Goal: Check status: Check status

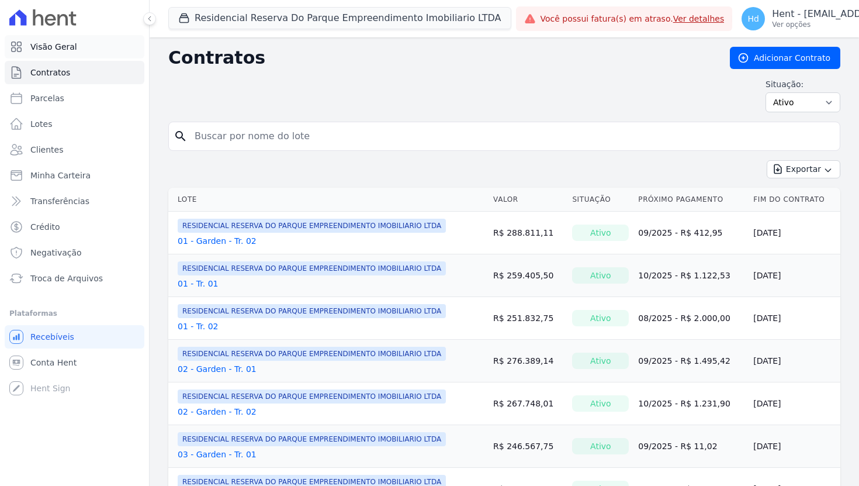
click at [71, 43] on span "Visão Geral" at bounding box center [53, 47] width 47 height 12
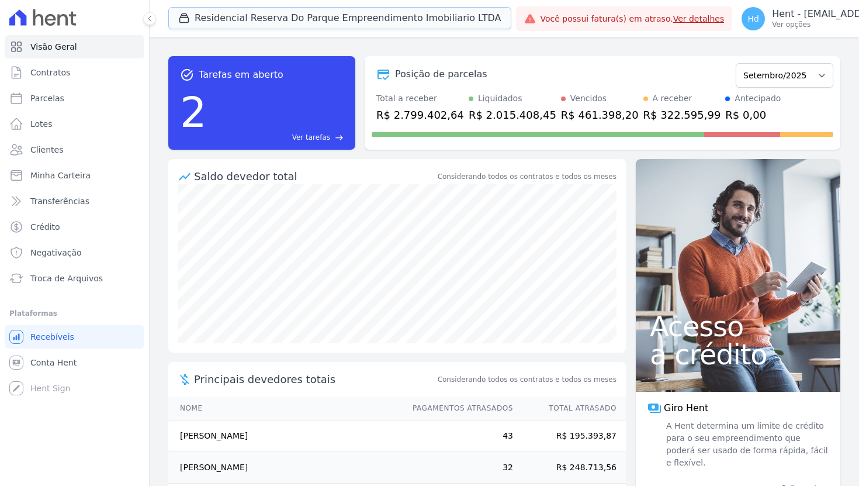
click at [328, 20] on button "Residencial Reserva Do Parque Empreendimento Imobiliario LTDA" at bounding box center [339, 18] width 343 height 22
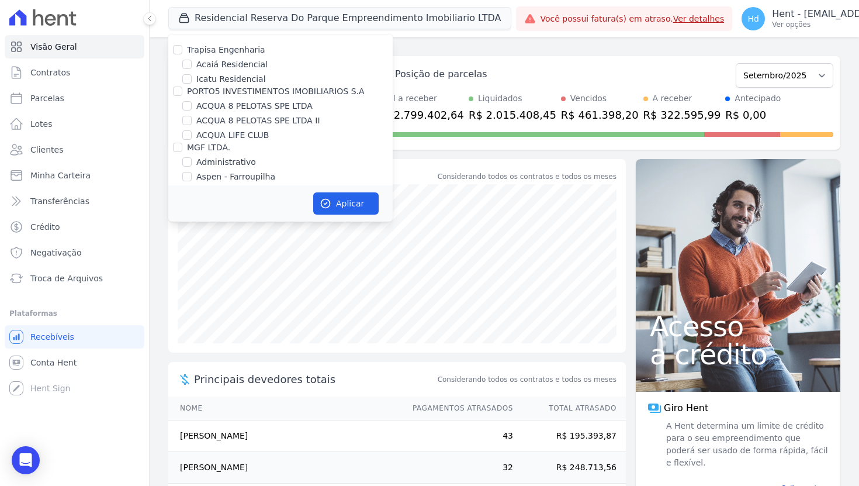
scroll to position [1167, 0]
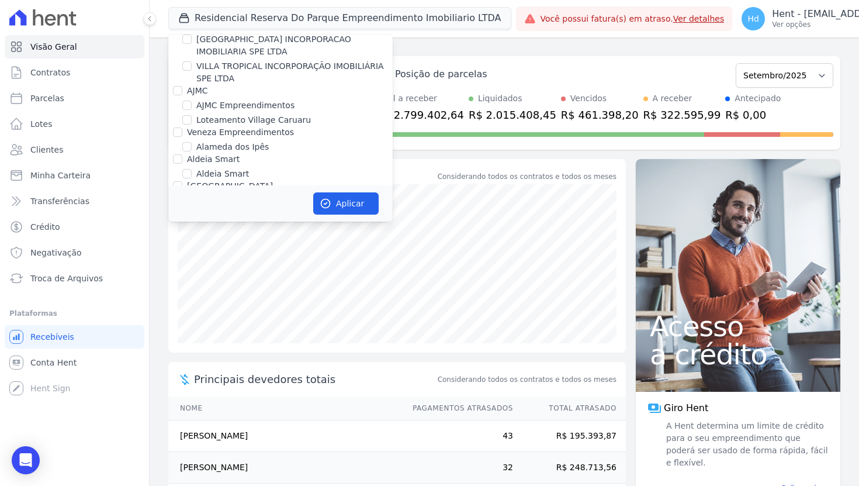
click at [218, 141] on label "Alameda dos Ipês" at bounding box center [232, 147] width 72 height 12
click at [192, 142] on input "Alameda dos Ipês" at bounding box center [186, 146] width 9 height 9
checkbox input "true"
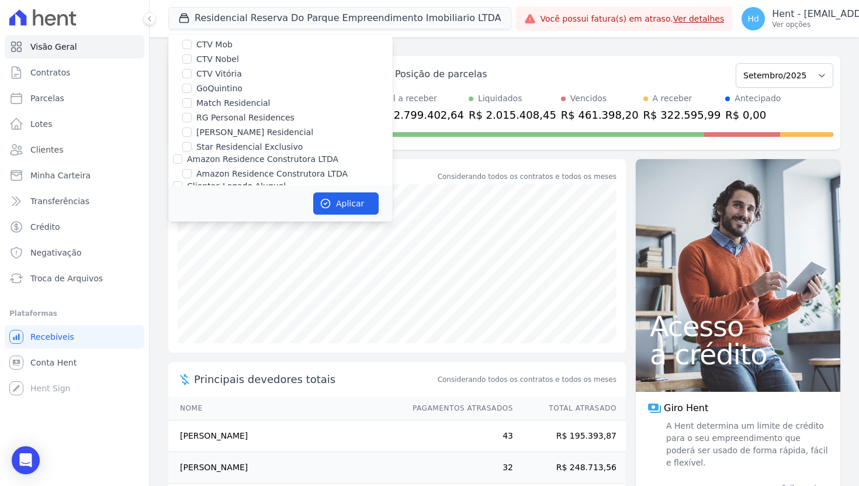
scroll to position [9892, 0]
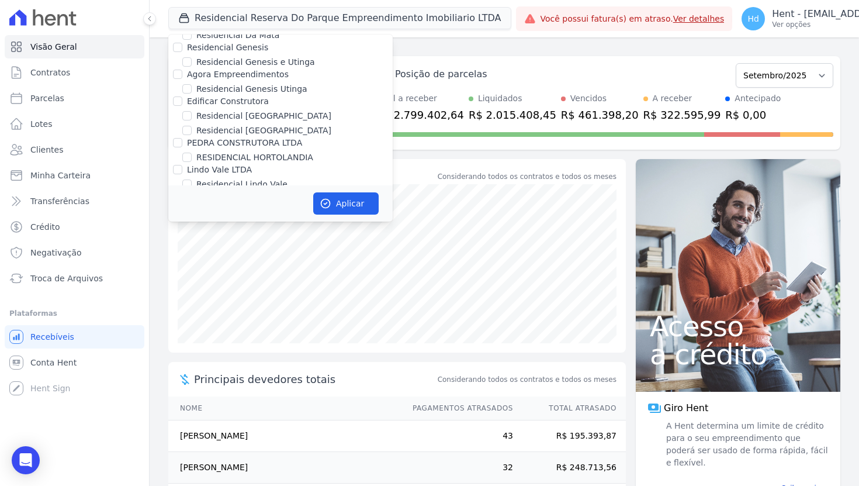
click at [242, 354] on label "RESIDENCIAL RESERVA DO PARQUE EMPREENDIMENTO IMOBILIARIO LTDA" at bounding box center [294, 366] width 196 height 25
click at [192, 355] on input "RESIDENCIAL RESERVA DO PARQUE EMPREENDIMENTO IMOBILIARIO LTDA" at bounding box center [186, 359] width 9 height 9
checkbox input "false"
click at [345, 196] on button "Aplicar" at bounding box center [345, 203] width 65 height 22
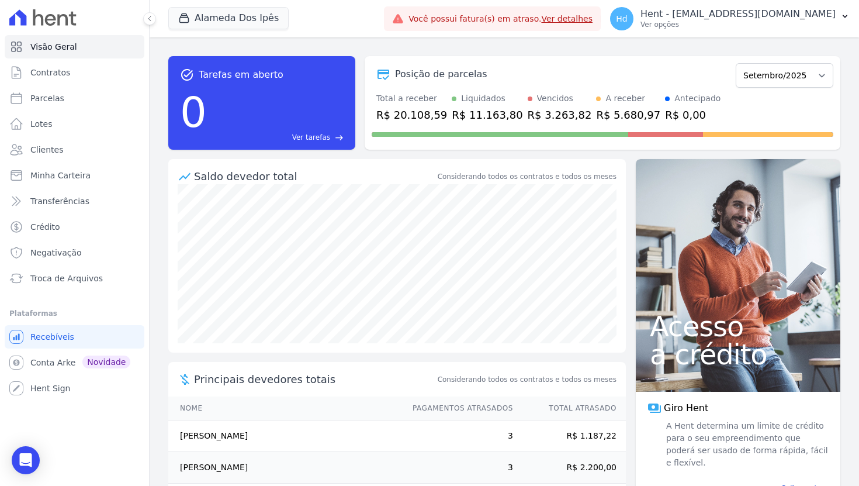
click at [602, 70] on div "Posição de parcelas" at bounding box center [551, 74] width 359 height 14
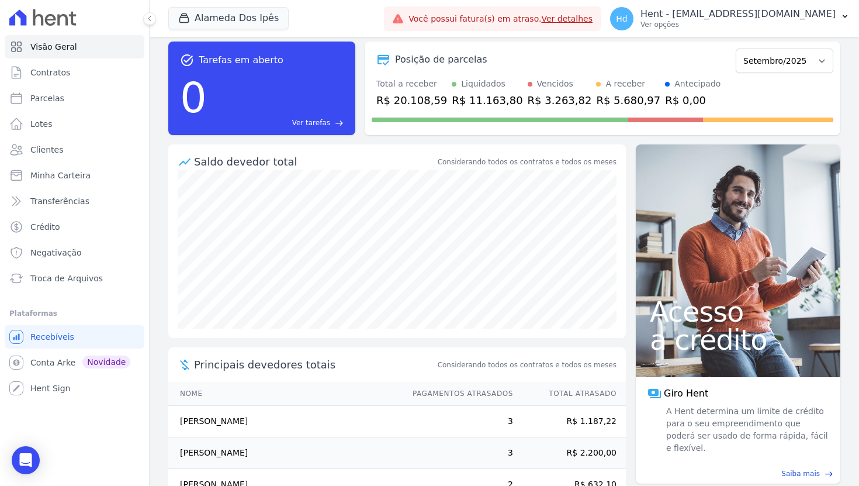
scroll to position [0, 0]
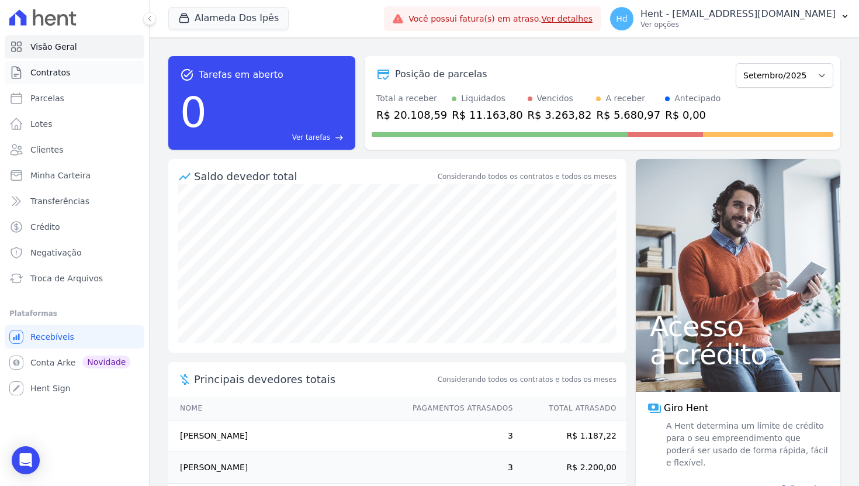
click at [79, 77] on link "Contratos" at bounding box center [75, 72] width 140 height 23
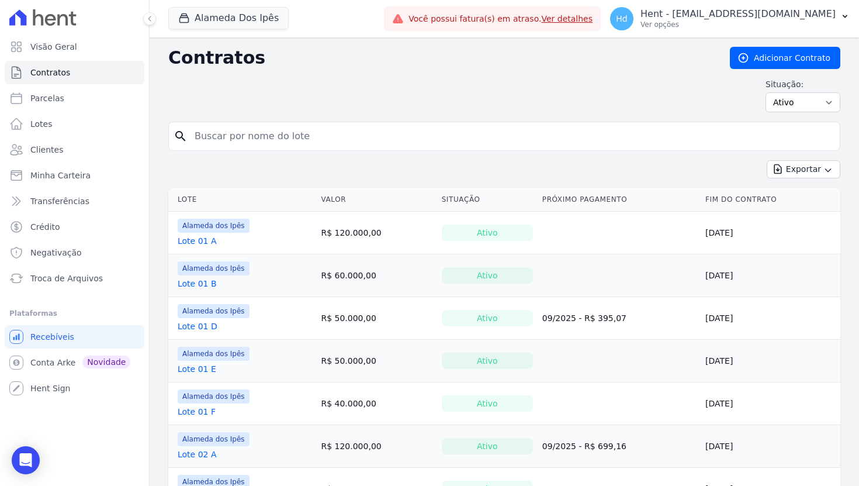
click at [206, 235] on link "Lote 01 A" at bounding box center [197, 241] width 39 height 12
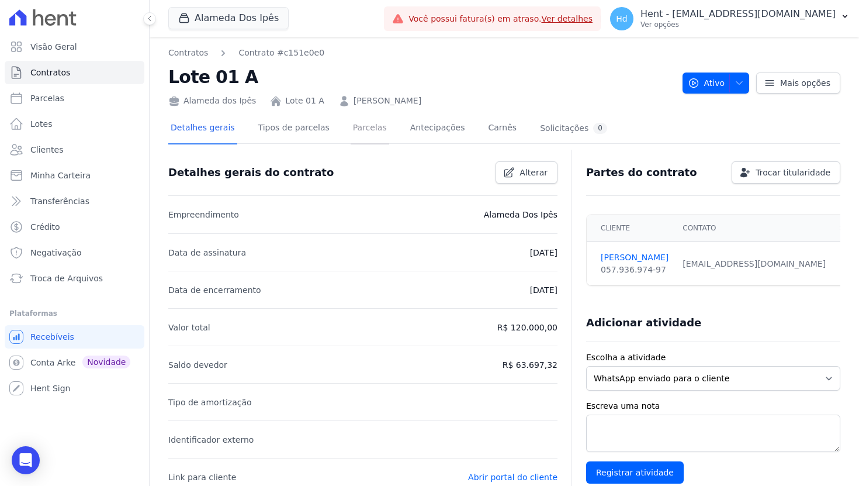
click at [376, 131] on link "Parcelas" at bounding box center [370, 128] width 39 height 31
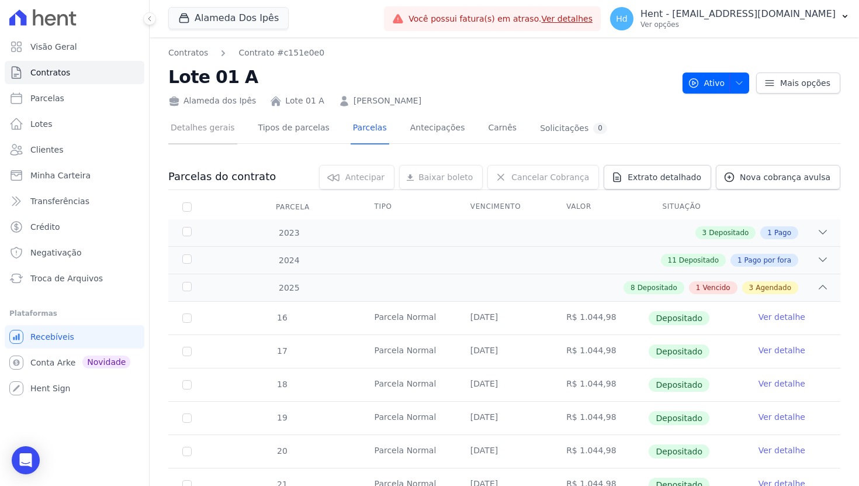
click at [203, 124] on link "Detalhes gerais" at bounding box center [202, 128] width 69 height 31
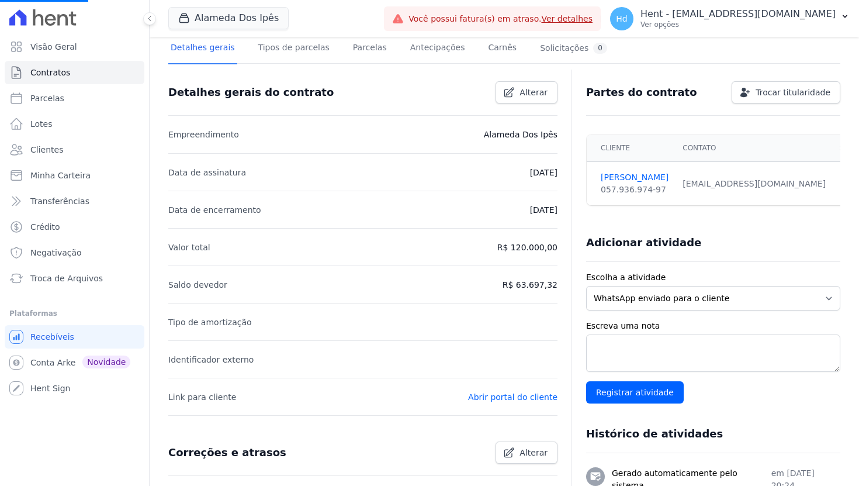
scroll to position [165, 0]
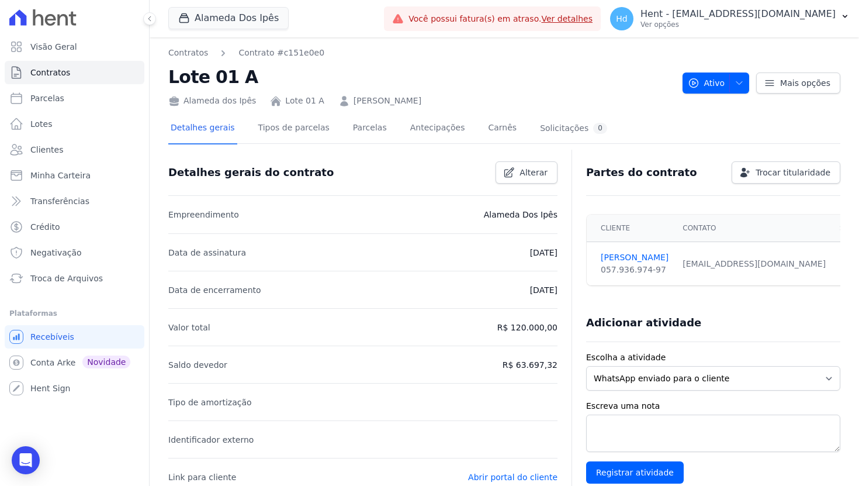
click at [677, 161] on div "Partes do contrato Trocar titularidade" at bounding box center [709, 168] width 264 height 32
click at [362, 137] on link "Parcelas" at bounding box center [370, 128] width 39 height 31
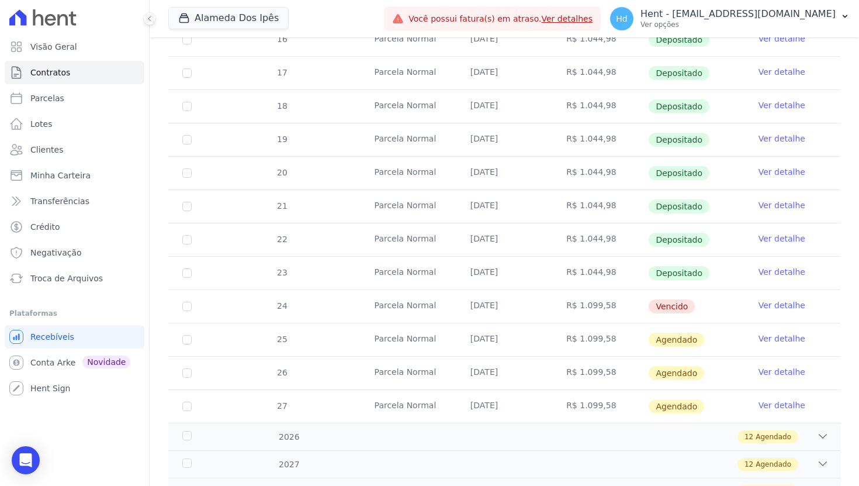
scroll to position [281, 0]
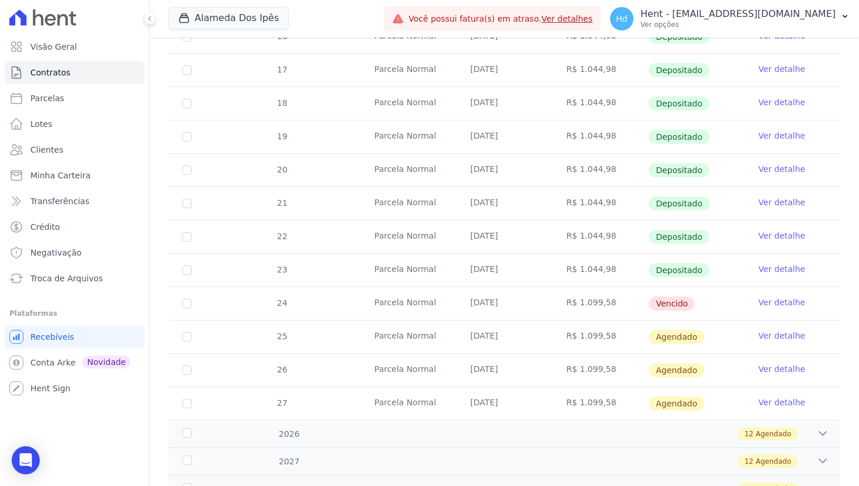
click at [761, 337] on link "Ver detalhe" at bounding box center [781, 336] width 47 height 12
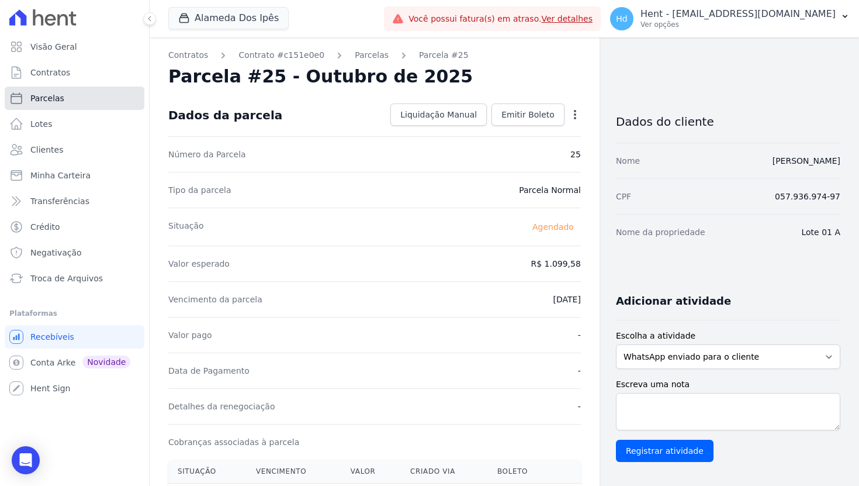
click at [92, 103] on link "Parcelas" at bounding box center [75, 97] width 140 height 23
select select
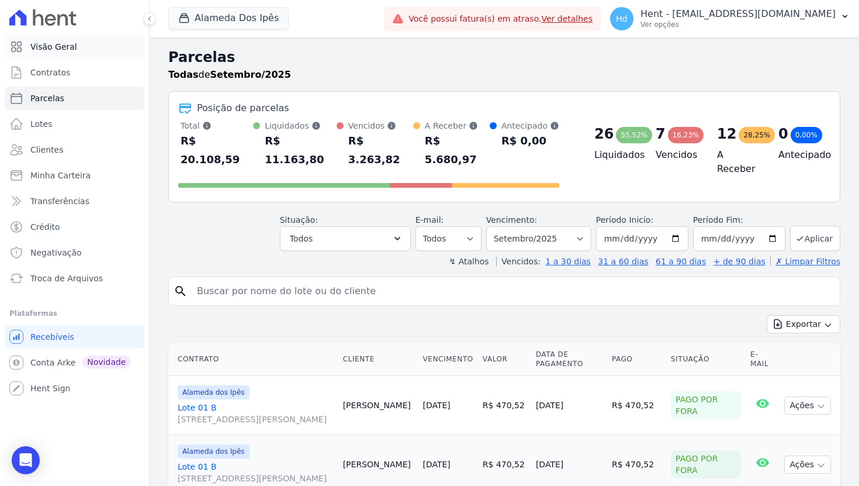
click at [96, 46] on link "Visão Geral" at bounding box center [75, 46] width 140 height 23
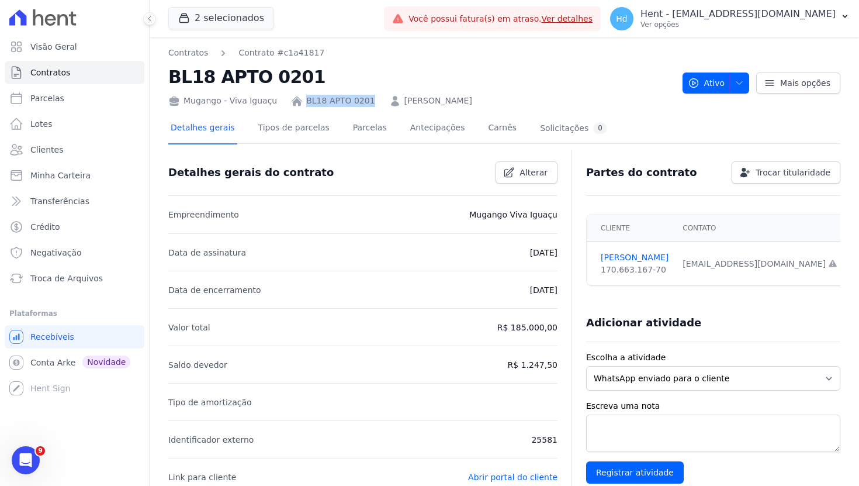
drag, startPoint x: 366, startPoint y: 101, endPoint x: 301, endPoint y: 102, distance: 65.5
click at [301, 102] on div "Mugango - Viva Iguaçu BL18 APTO 0201 [PERSON_NAME]" at bounding box center [420, 98] width 505 height 17
copy link "BL18 APTO 0201"
